Goal: Information Seeking & Learning: Learn about a topic

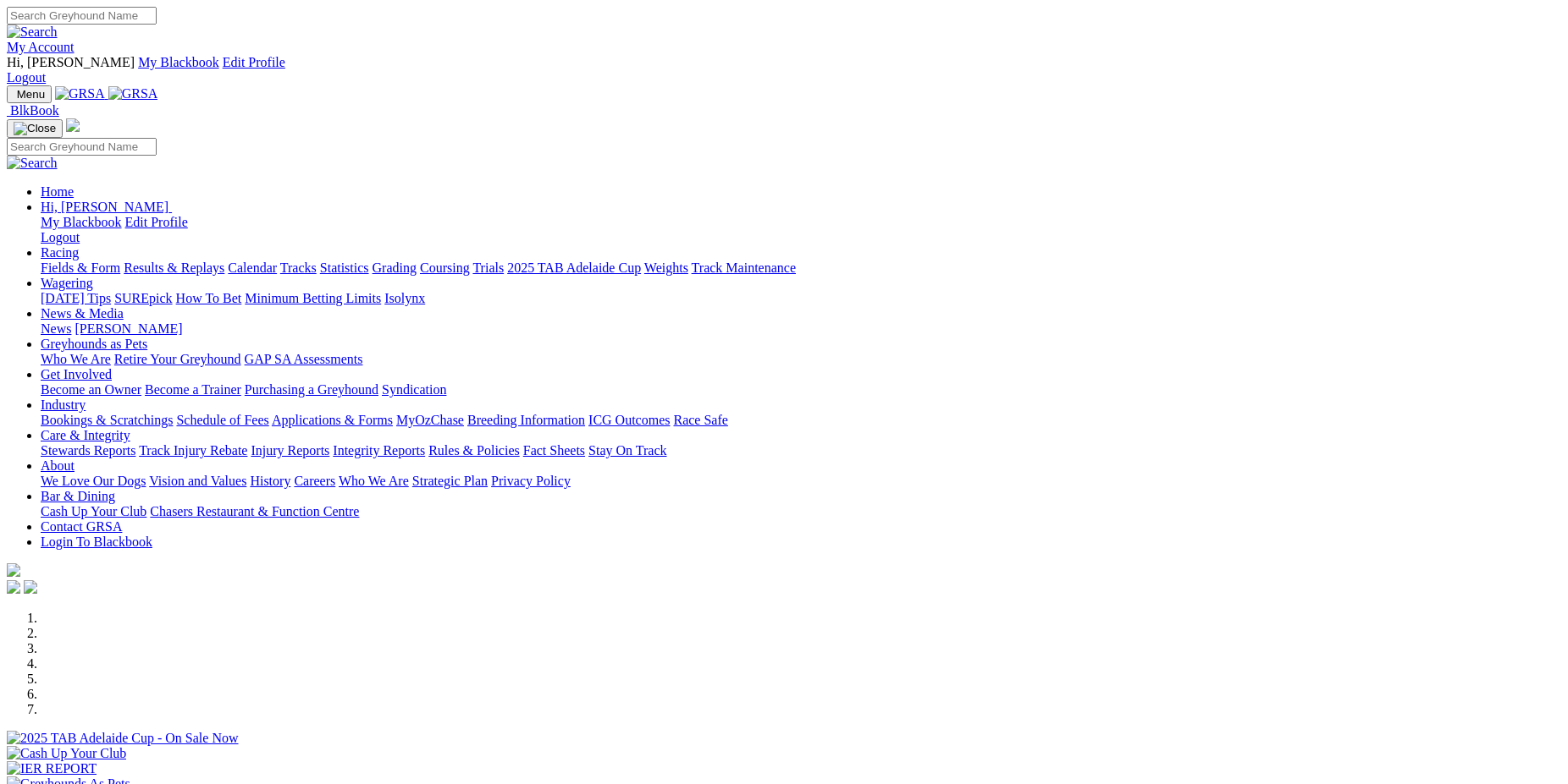
click at [124, 306] on link "News & Media" at bounding box center [82, 314] width 83 height 14
click at [182, 322] on link "[PERSON_NAME]" at bounding box center [128, 329] width 108 height 14
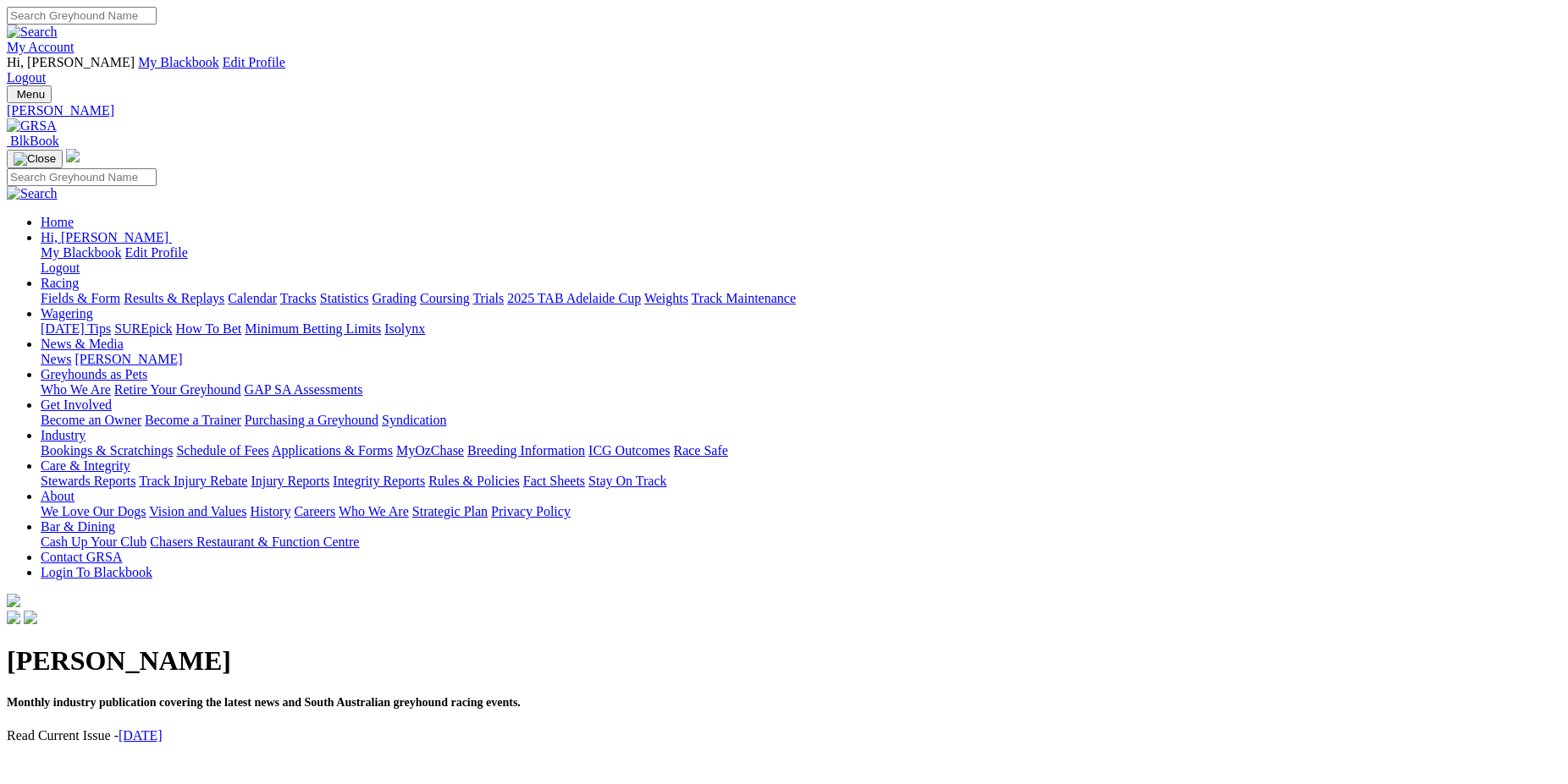
click at [162, 728] on link "[DATE]" at bounding box center [140, 736] width 44 height 14
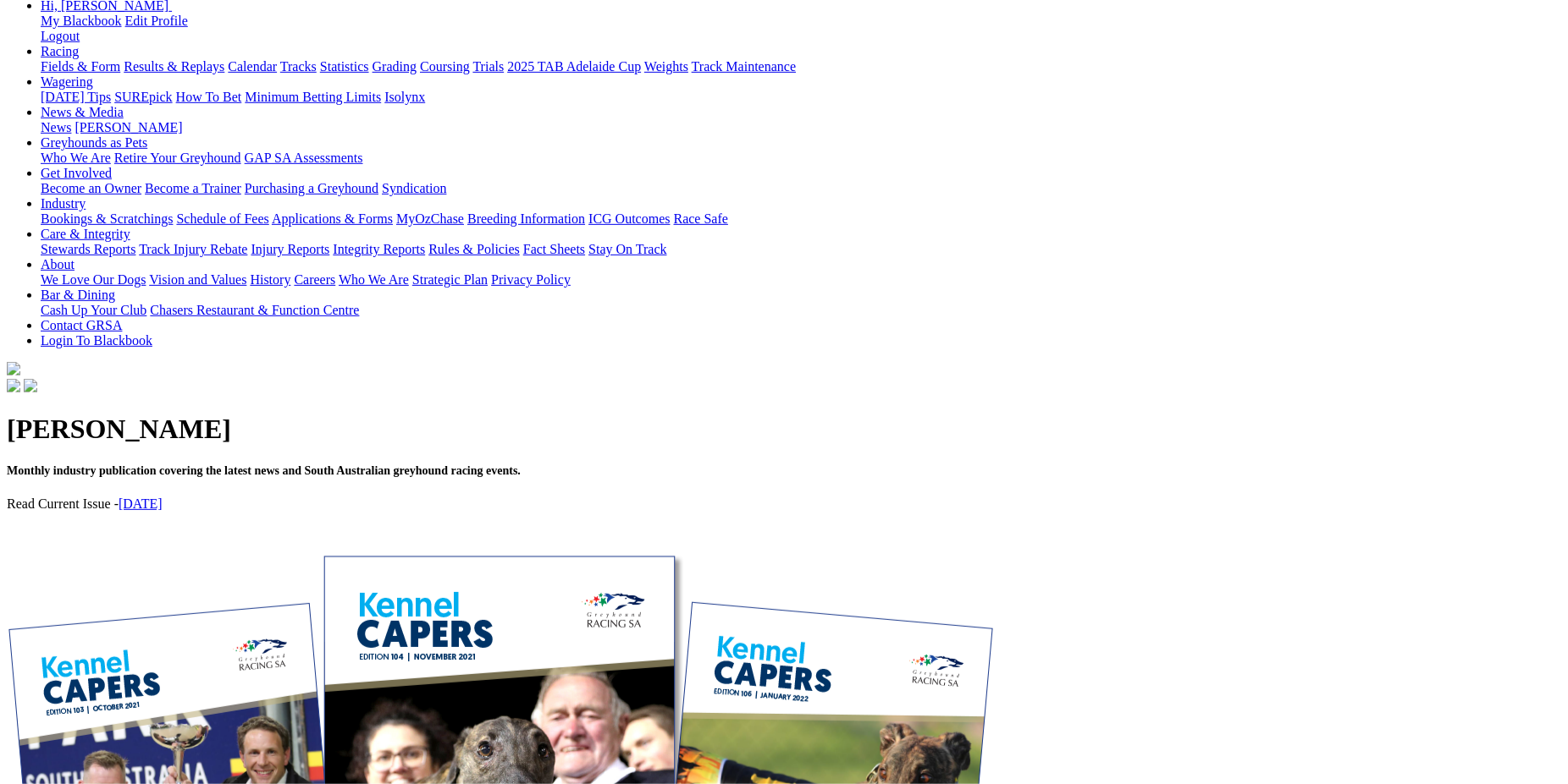
scroll to position [235, 0]
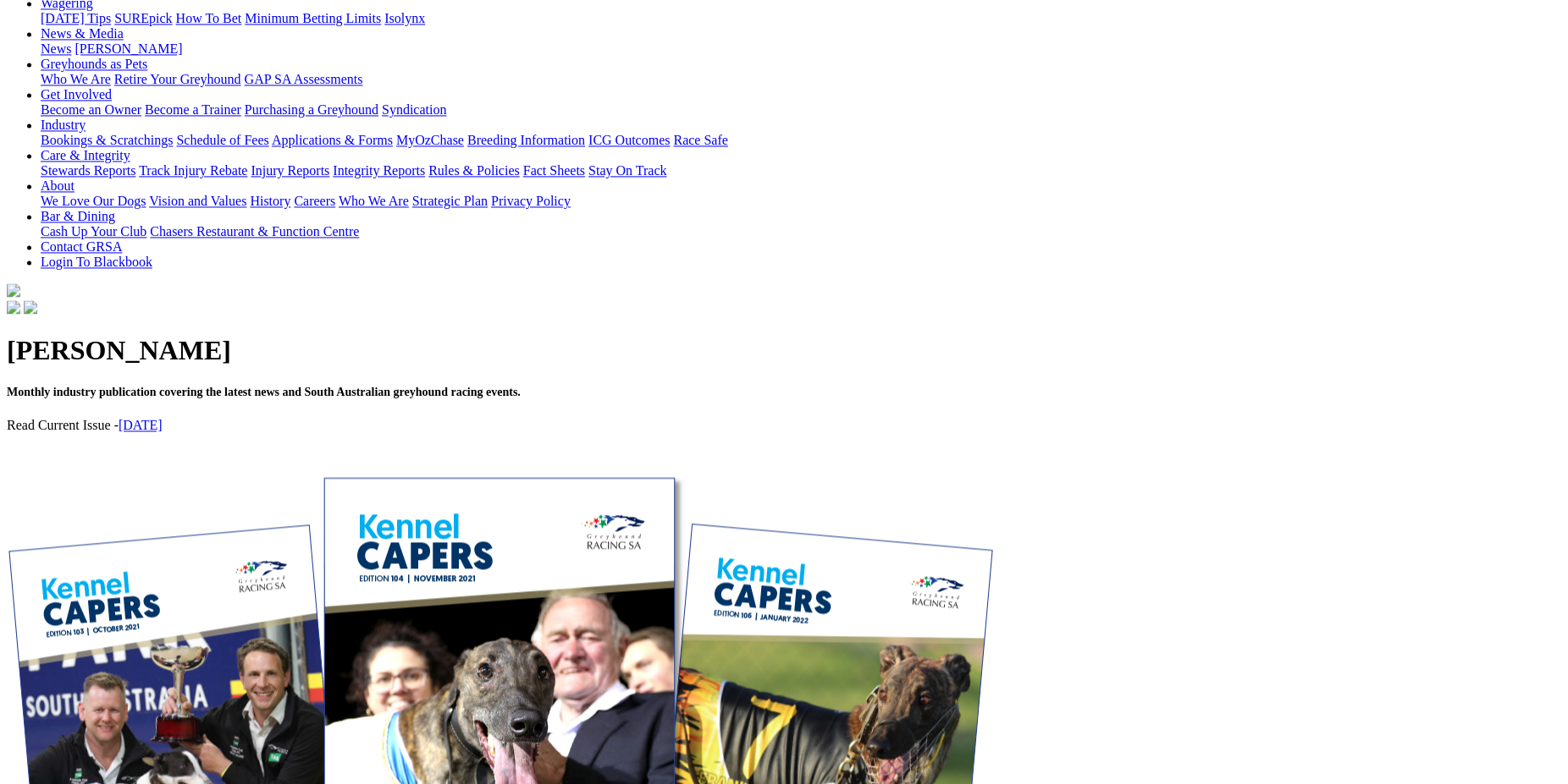
scroll to position [313, 0]
